Goal: Information Seeking & Learning: Learn about a topic

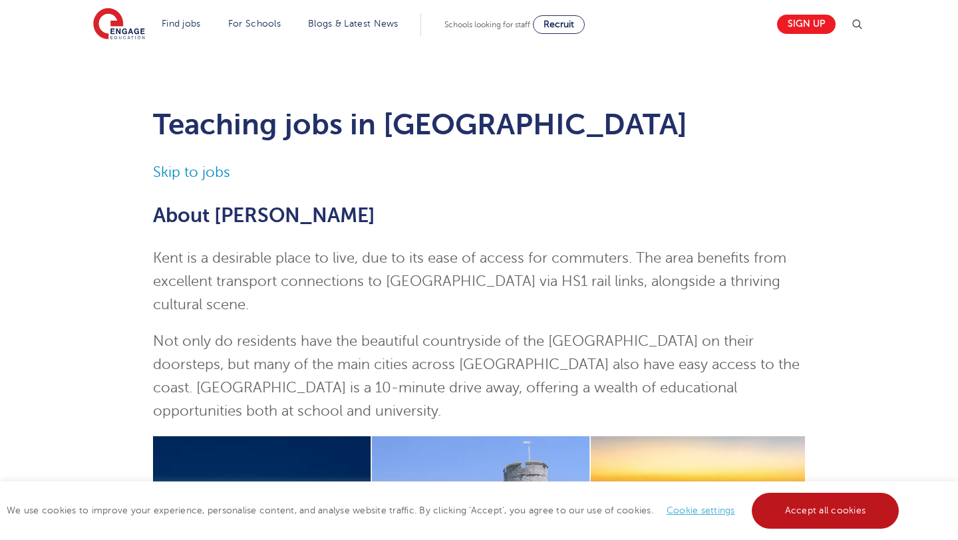
click at [862, 520] on link "Accept all cookies" at bounding box center [826, 511] width 148 height 36
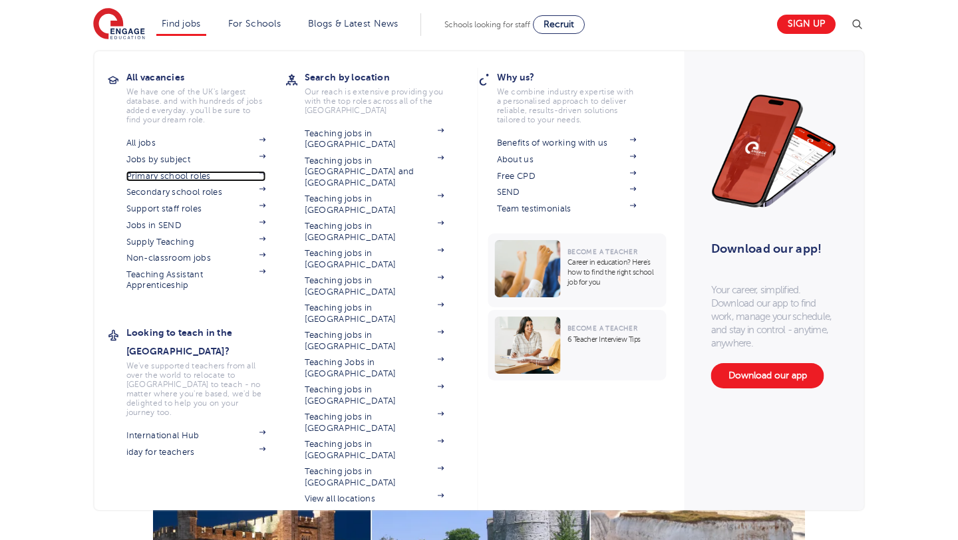
click at [139, 177] on link "Primary school roles" at bounding box center [196, 176] width 140 height 11
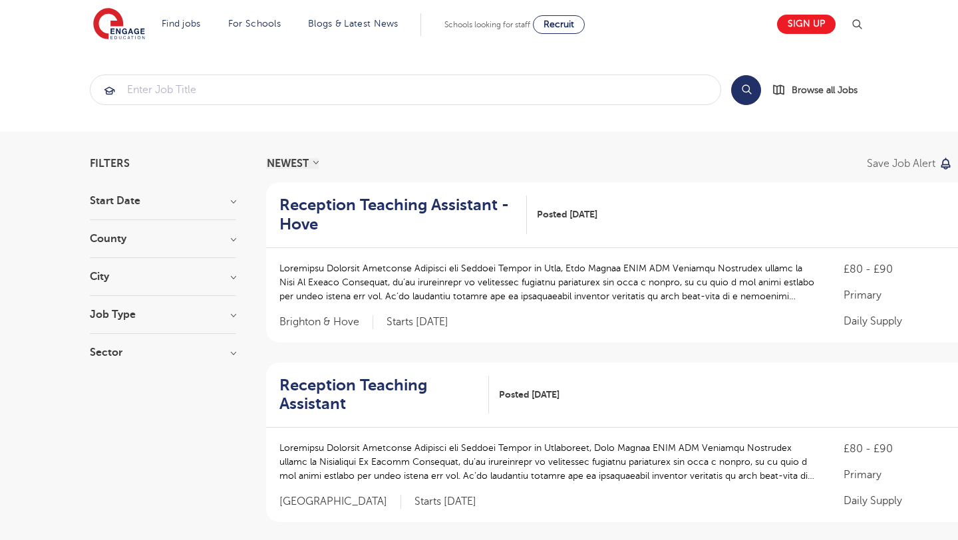
click at [150, 242] on h3 "County" at bounding box center [163, 239] width 146 height 11
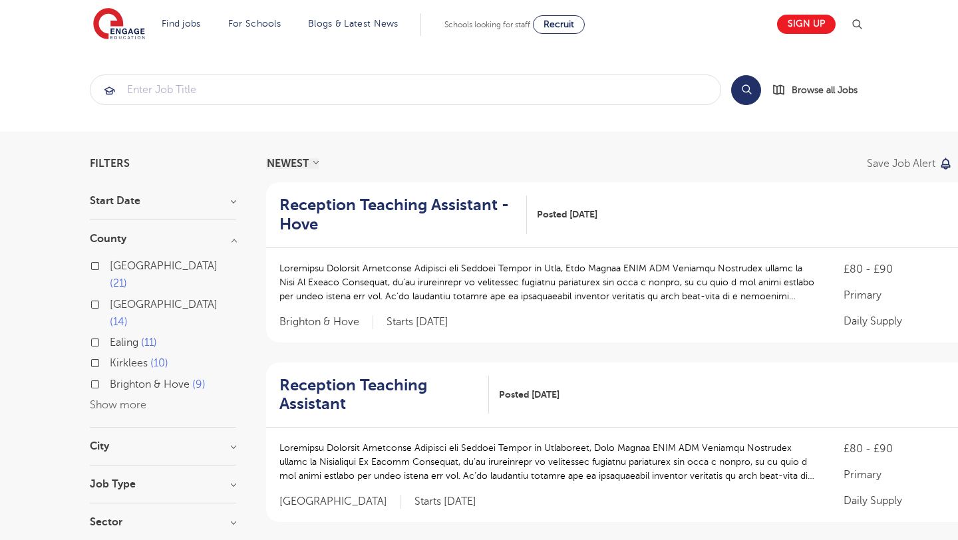
click at [140, 399] on button "Show more" at bounding box center [118, 405] width 57 height 12
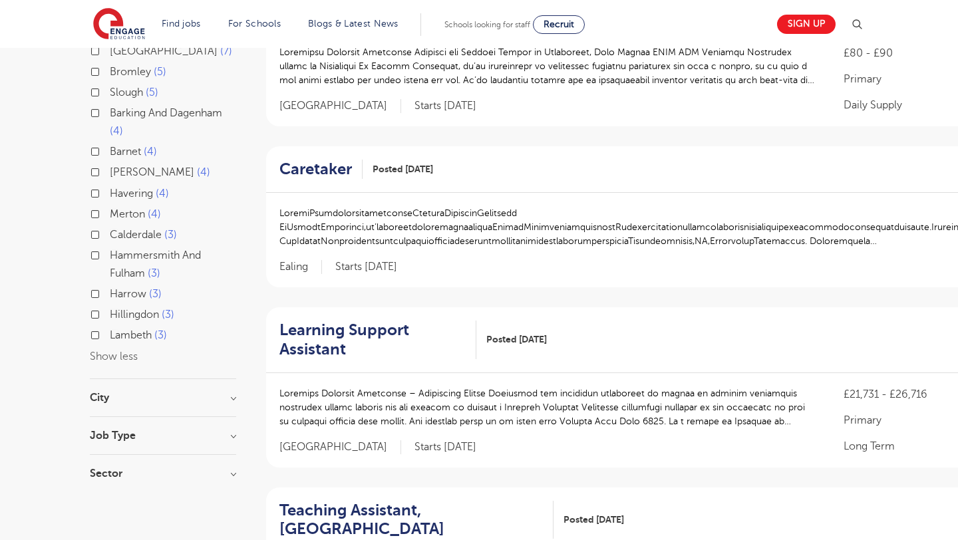
scroll to position [399, 0]
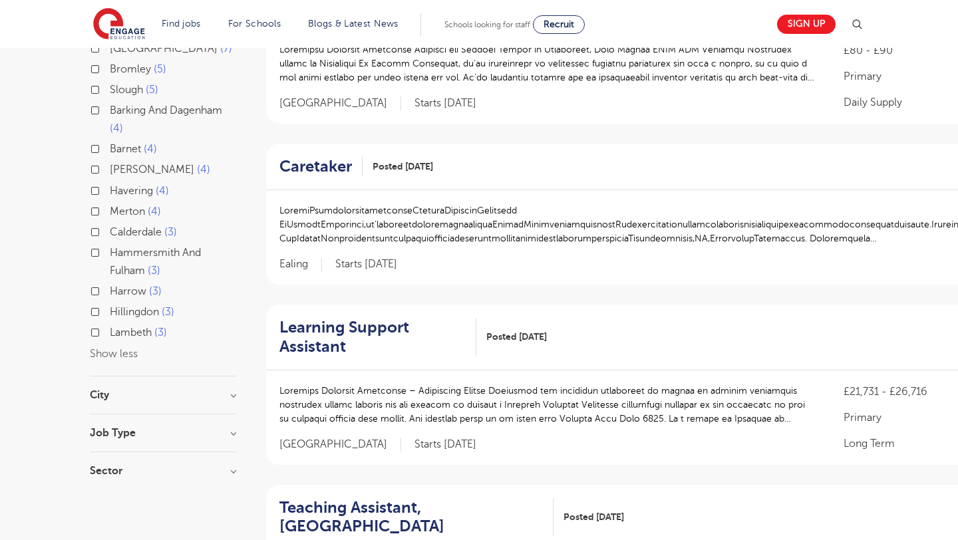
click at [146, 390] on h3 "City" at bounding box center [163, 395] width 146 height 11
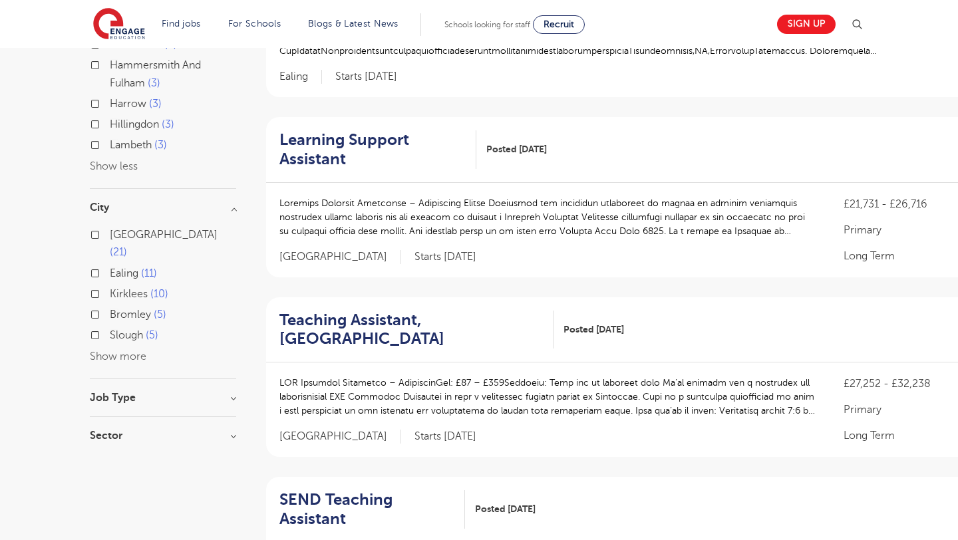
scroll to position [605, 0]
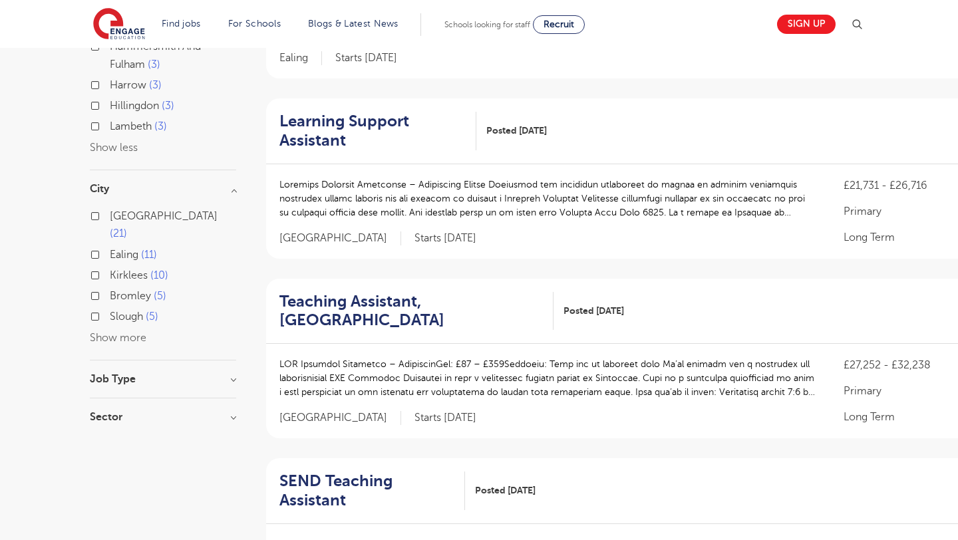
click at [186, 374] on h3 "Job Type" at bounding box center [163, 379] width 146 height 11
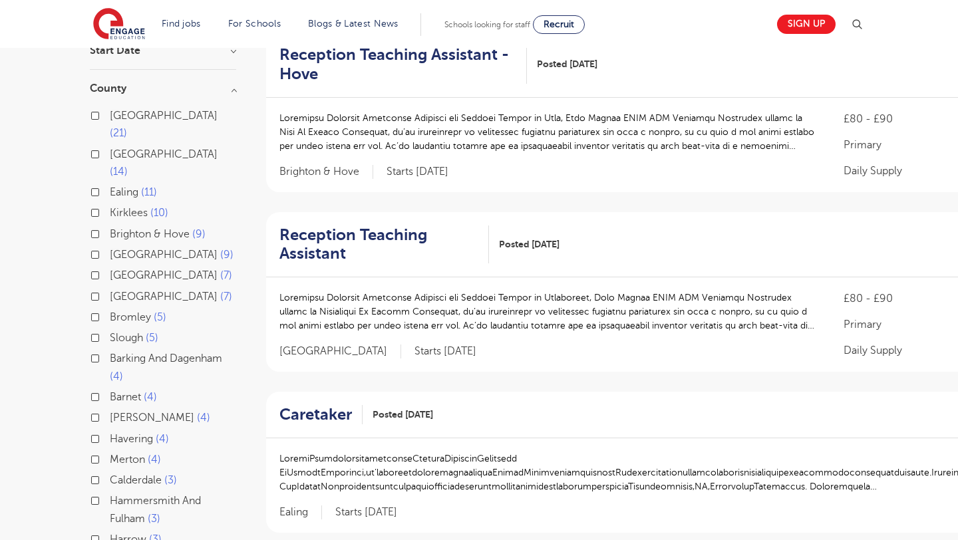
scroll to position [0, 0]
